Goal: Check status: Check status

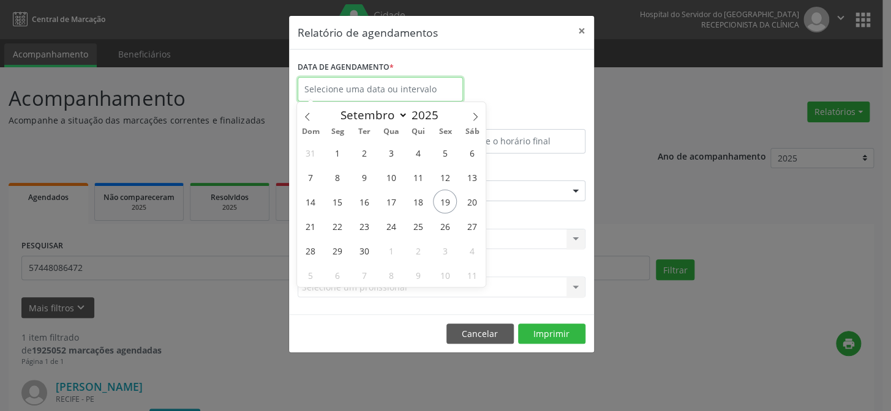
click at [364, 88] on input "text" at bounding box center [379, 89] width 165 height 24
click at [444, 203] on span "19" at bounding box center [445, 202] width 24 height 24
type input "[DATE]"
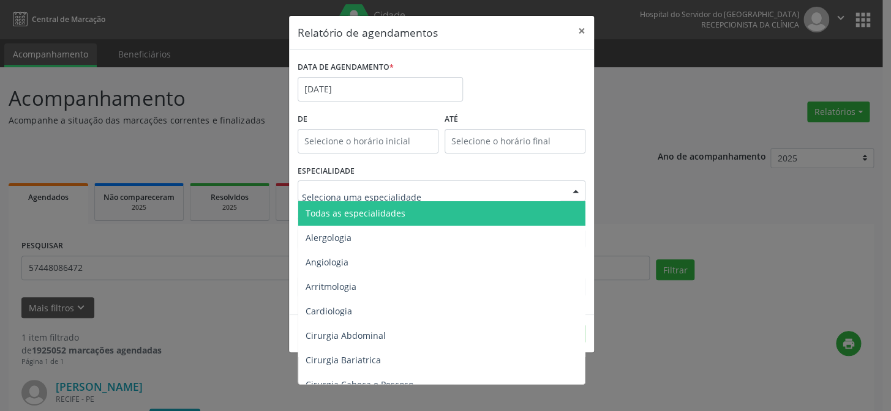
click at [574, 196] on div at bounding box center [575, 191] width 18 height 21
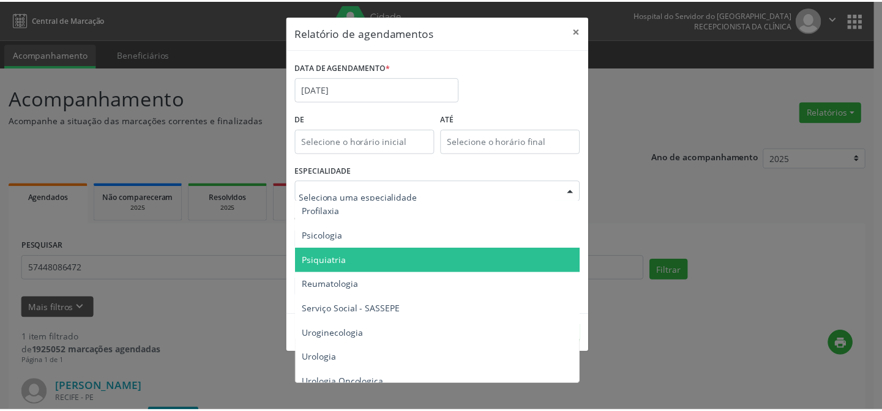
scroll to position [2102, 0]
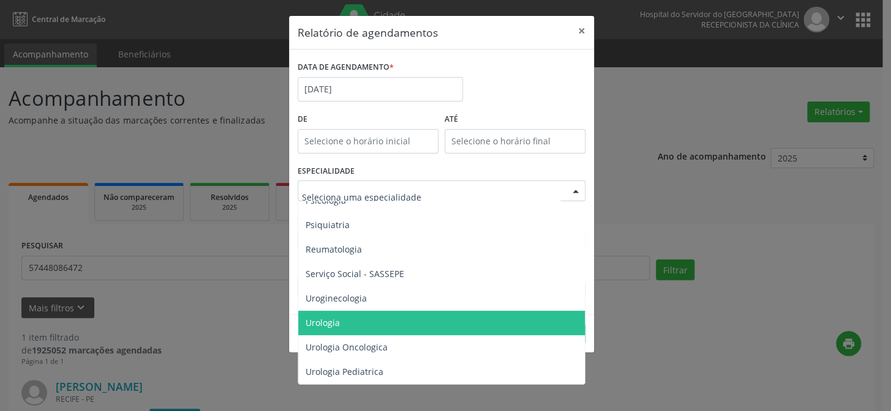
click at [390, 311] on span "Urologia" at bounding box center [442, 323] width 288 height 24
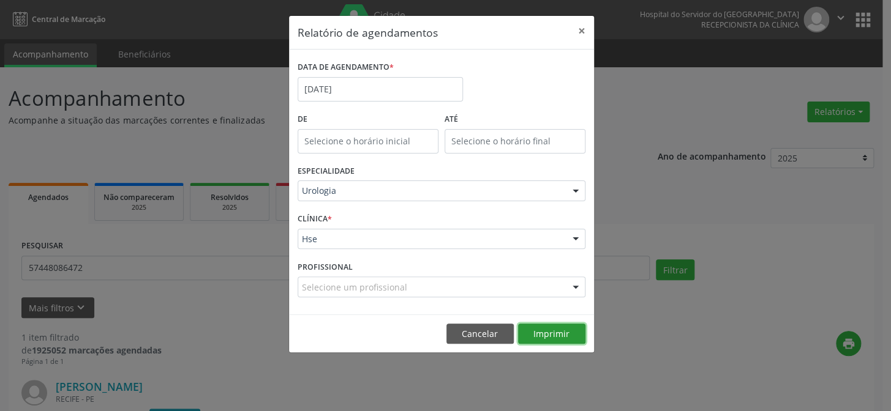
click at [559, 329] on button "Imprimir" at bounding box center [551, 334] width 67 height 21
click at [582, 31] on button "×" at bounding box center [581, 31] width 24 height 30
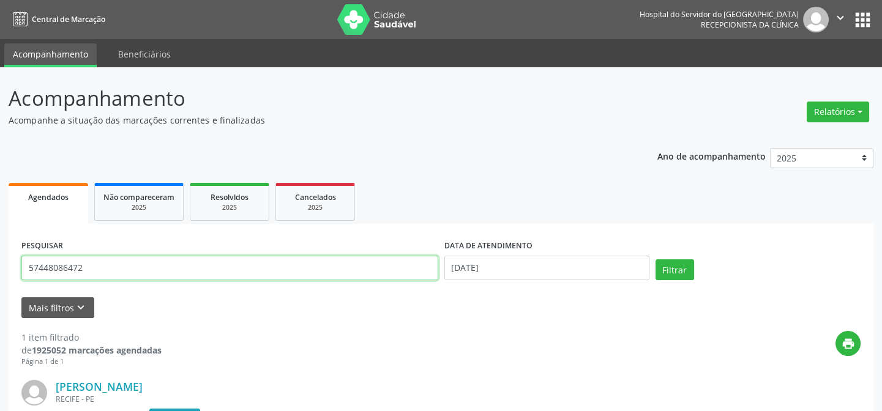
click at [99, 274] on input "57448086472" at bounding box center [229, 268] width 417 height 24
type input "5"
type input "08476292449"
click at [656, 260] on button "Filtrar" at bounding box center [675, 270] width 39 height 21
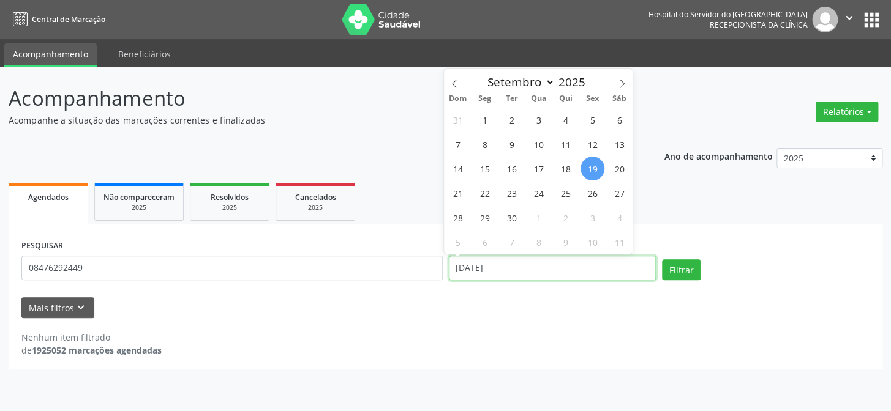
click at [465, 267] on input "[DATE]" at bounding box center [552, 268] width 207 height 24
click at [662, 260] on button "Filtrar" at bounding box center [681, 270] width 39 height 21
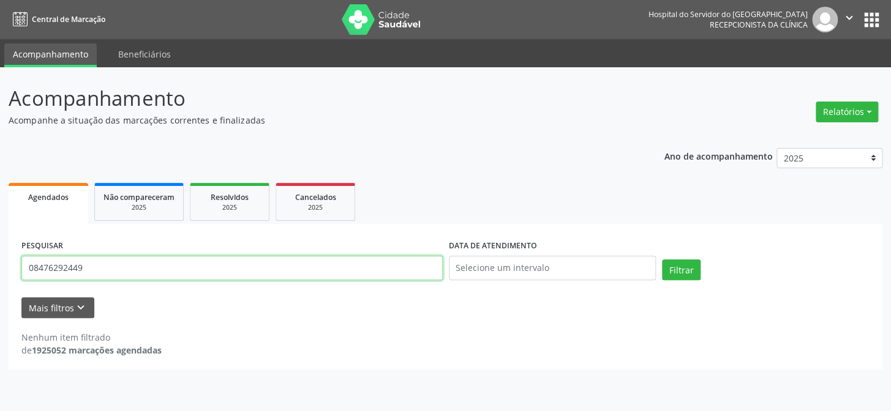
click at [108, 274] on input "08476292449" at bounding box center [231, 268] width 421 height 24
type input "0"
click at [662, 260] on button "Filtrar" at bounding box center [681, 270] width 39 height 21
click at [127, 269] on input "[PERSON_NAME]" at bounding box center [231, 268] width 421 height 24
type input "j"
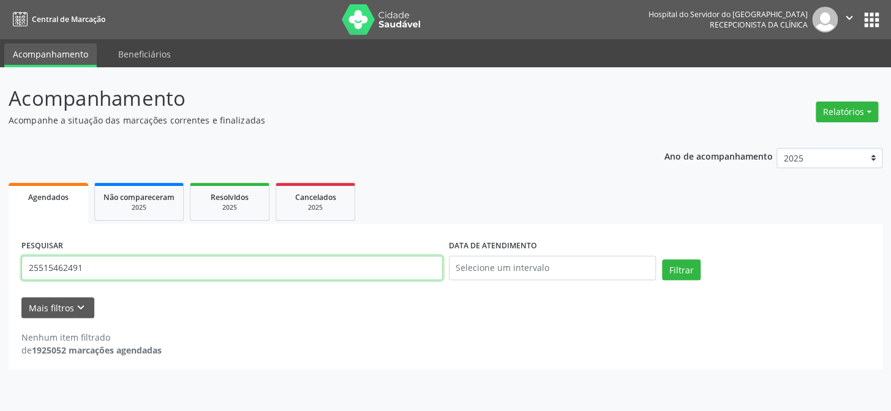
type input "25515462491"
click at [662, 260] on button "Filtrar" at bounding box center [681, 270] width 39 height 21
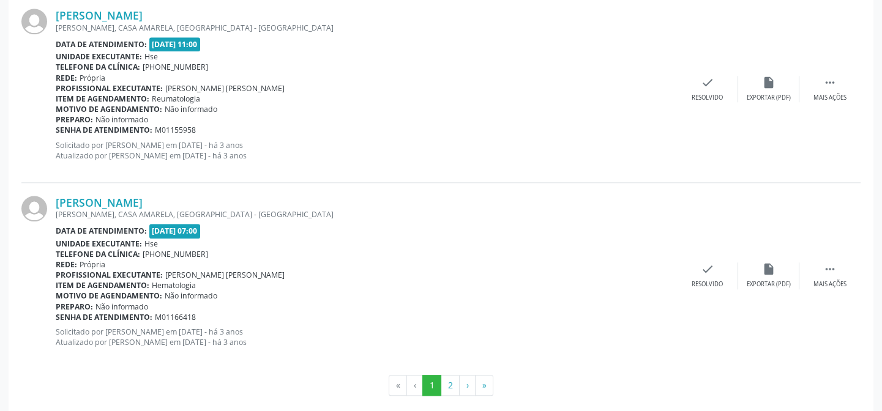
scroll to position [2812, 0]
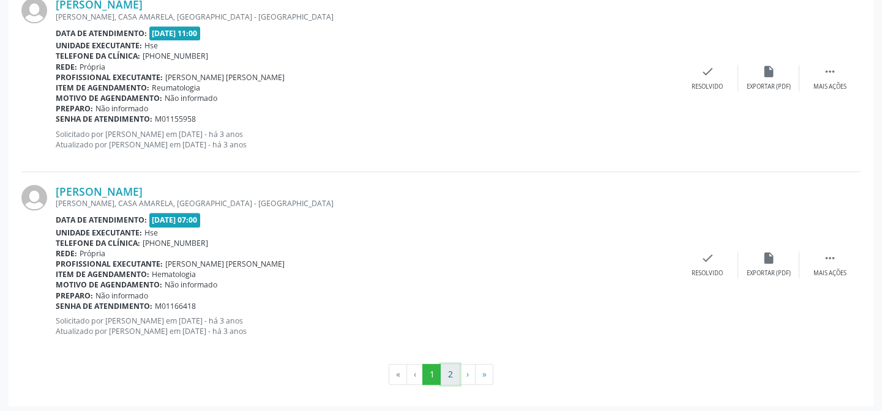
click at [452, 367] on button "2" at bounding box center [450, 374] width 19 height 21
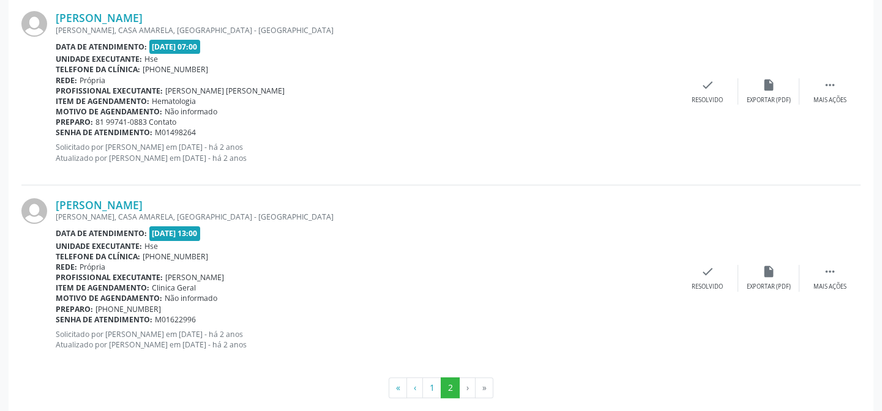
scroll to position [945, 0]
